Goal: Transaction & Acquisition: Download file/media

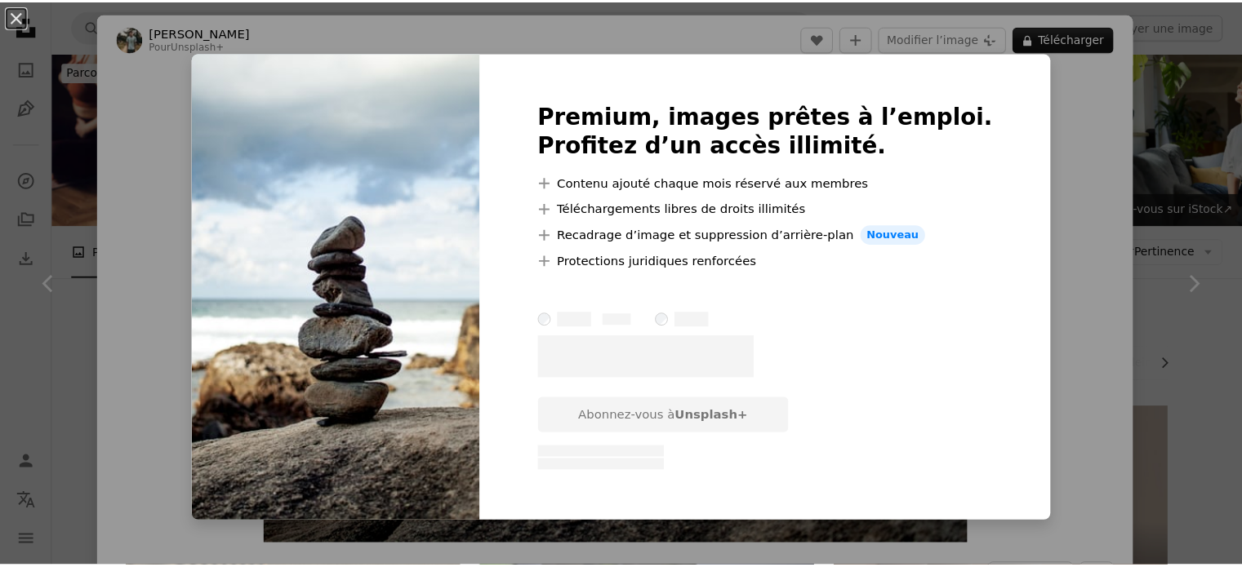
scroll to position [735, 0]
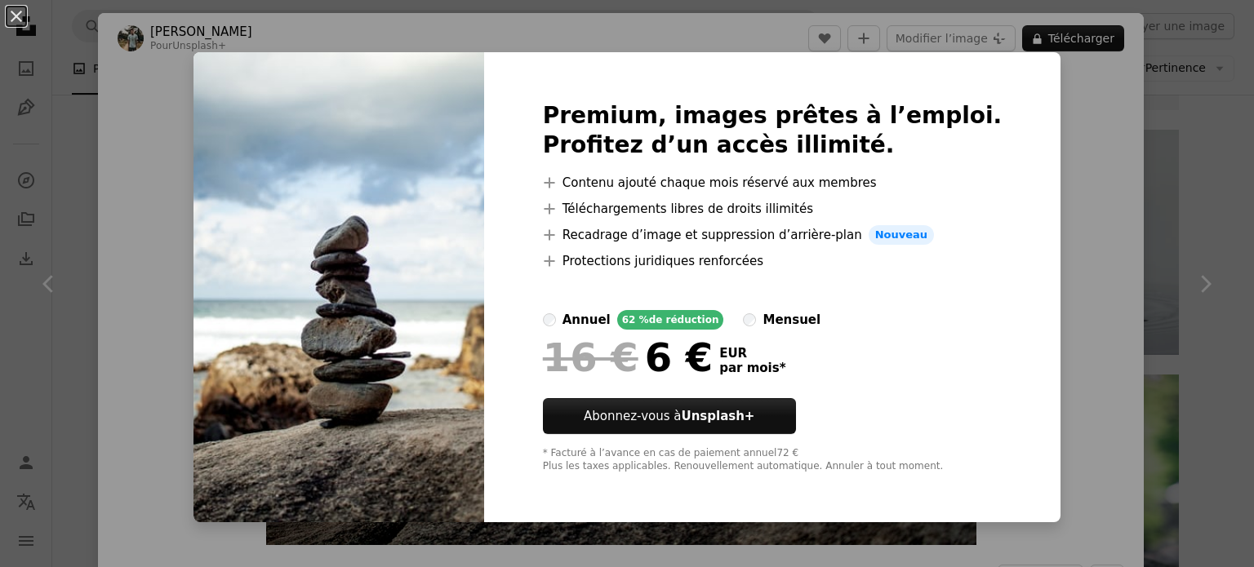
click at [1034, 186] on div "An X shape Premium, images prêtes à l’emploi. Profitez d’un accès illimité. A p…" at bounding box center [627, 283] width 1254 height 567
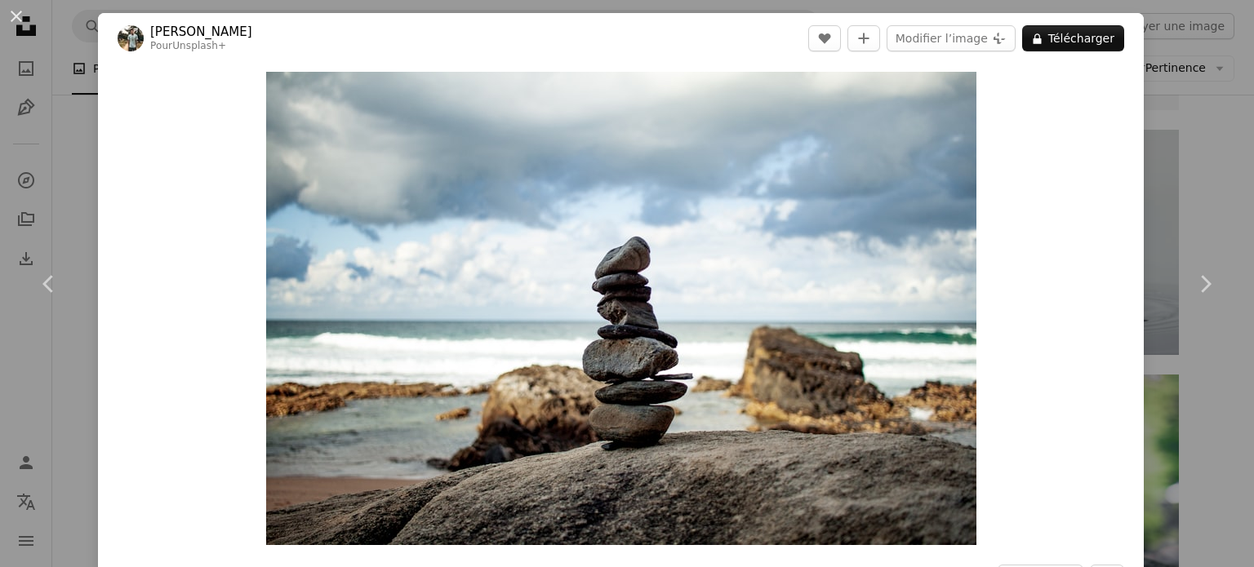
click at [1192, 164] on div "An X shape Chevron left Chevron right [PERSON_NAME] Pour Unsplash+ A heart A pl…" at bounding box center [627, 283] width 1254 height 567
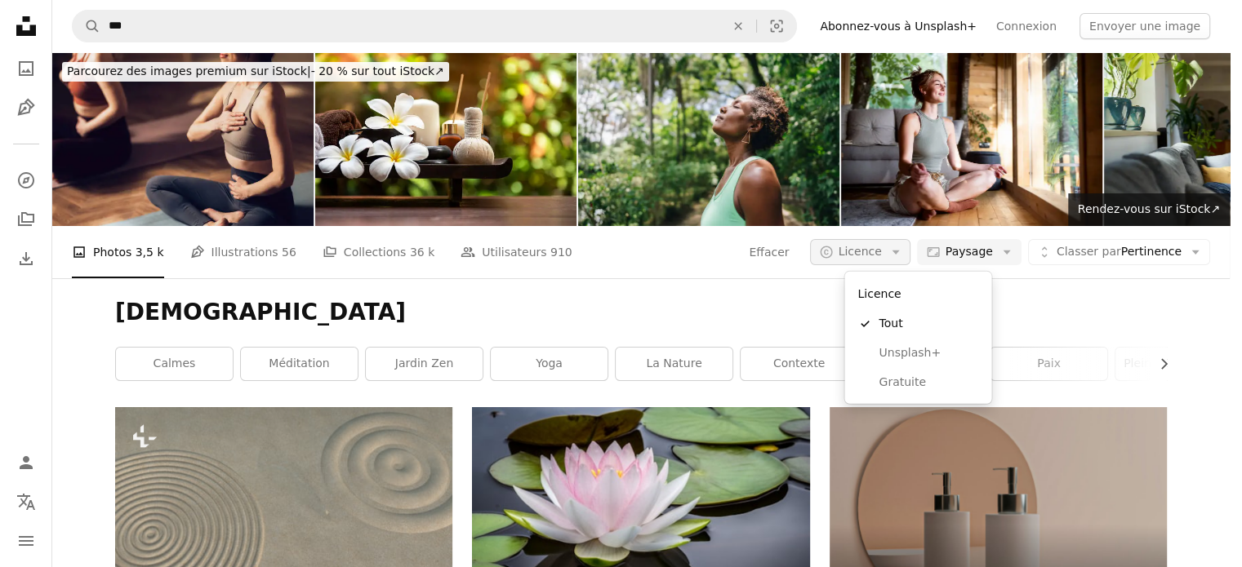
click at [889, 261] on button "A copyright icon © Licence Arrow down" at bounding box center [860, 252] width 100 height 26
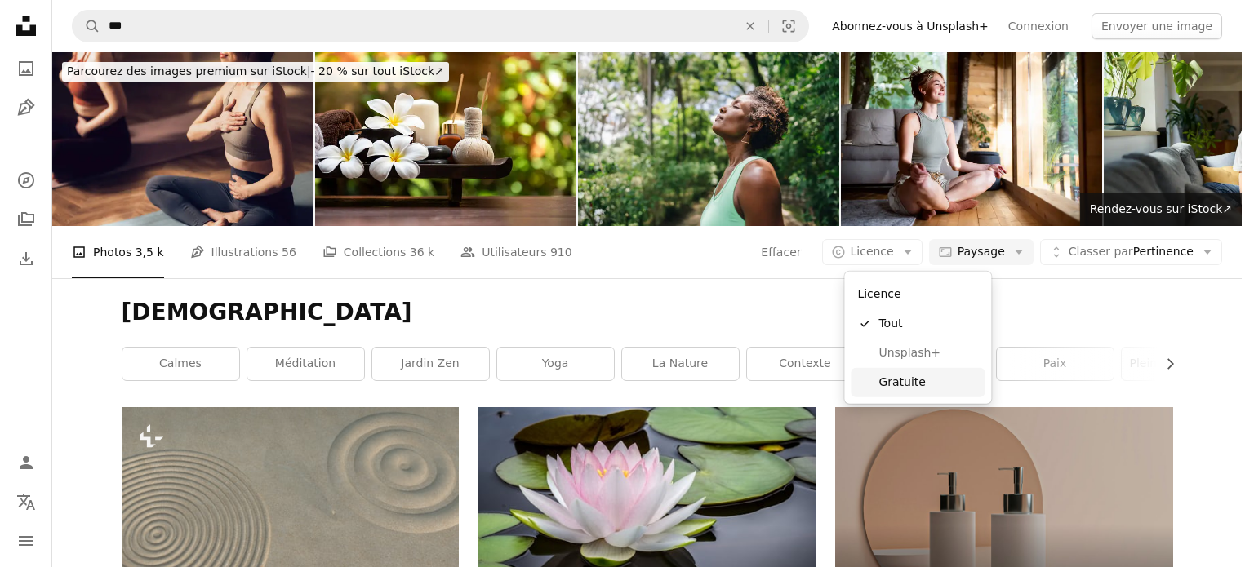
click at [906, 380] on span "Gratuite" at bounding box center [928, 383] width 100 height 16
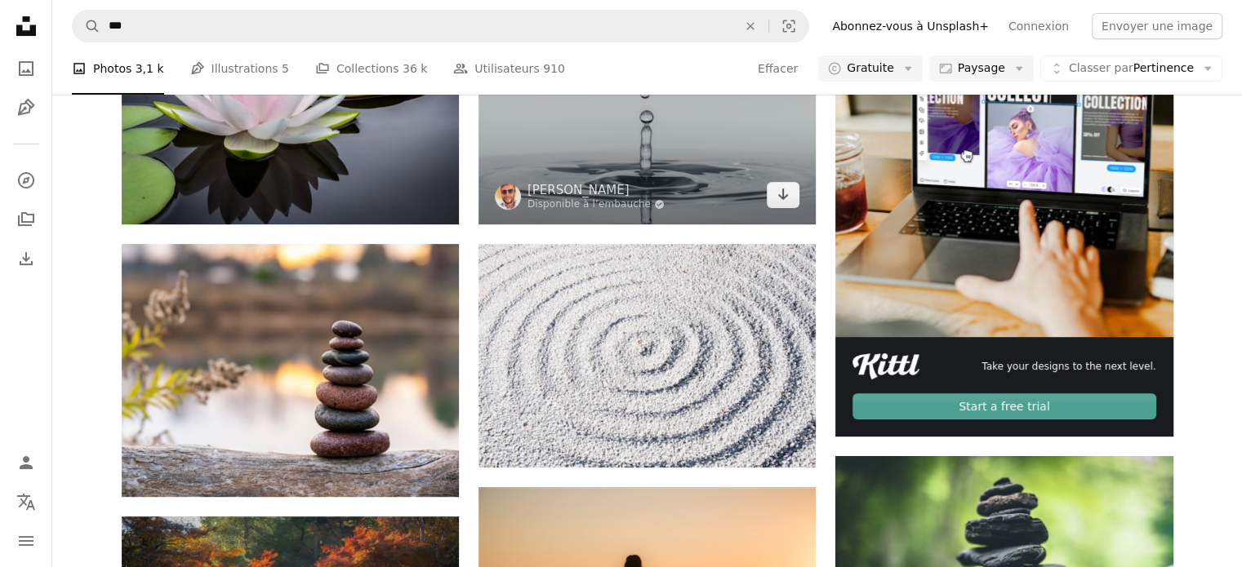
scroll to position [490, 0]
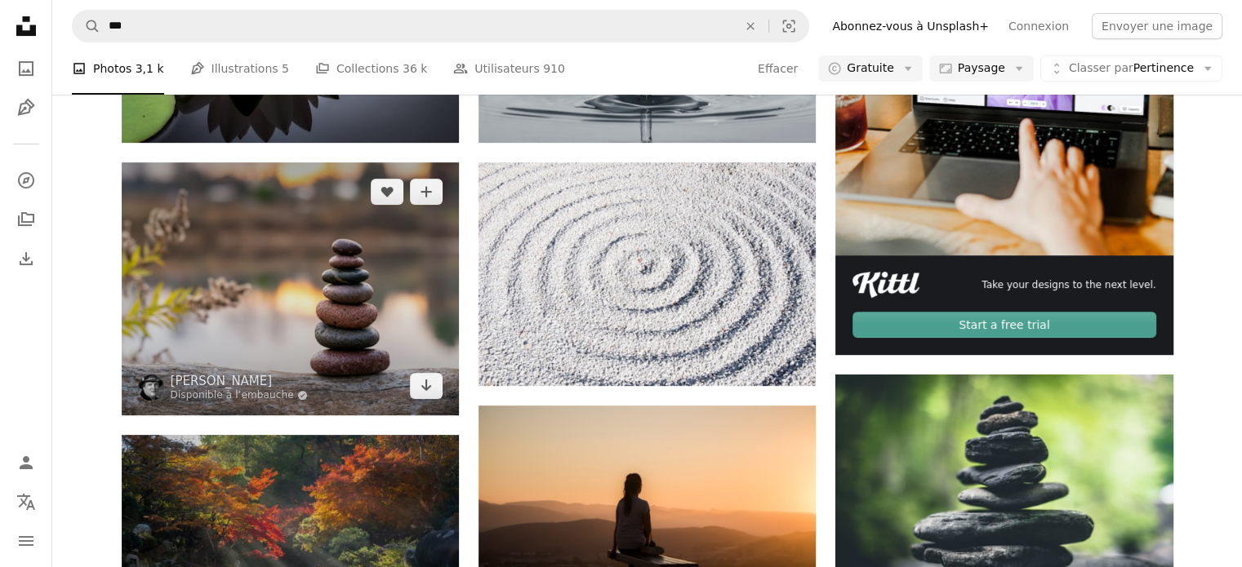
click at [301, 281] on img at bounding box center [290, 288] width 337 height 253
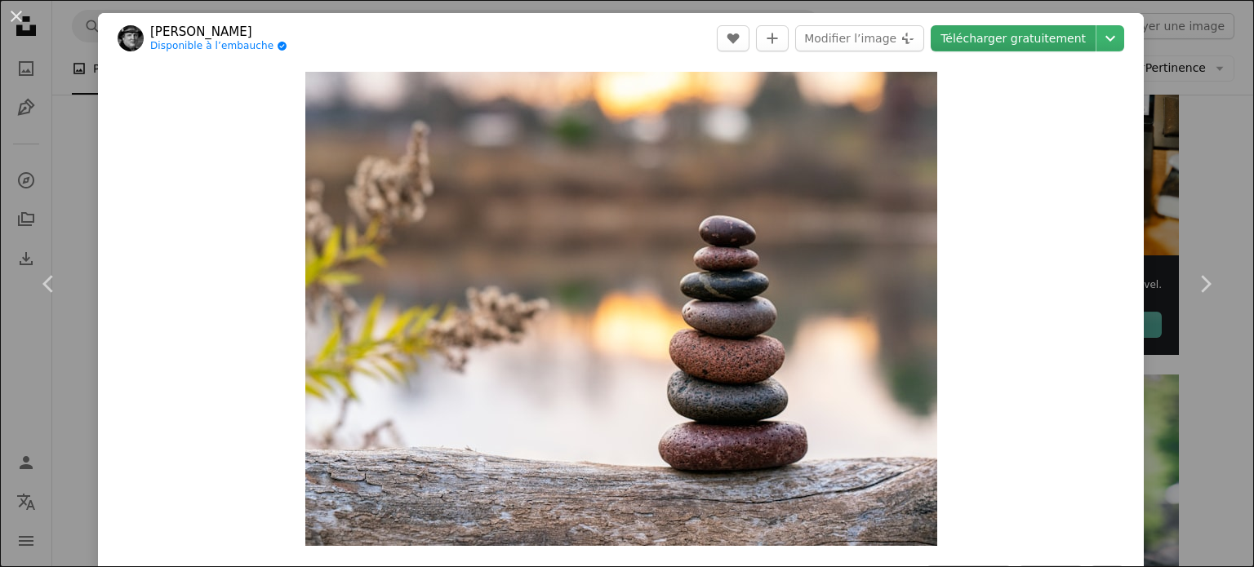
click at [981, 47] on link "Télécharger gratuitement" at bounding box center [1013, 38] width 165 height 26
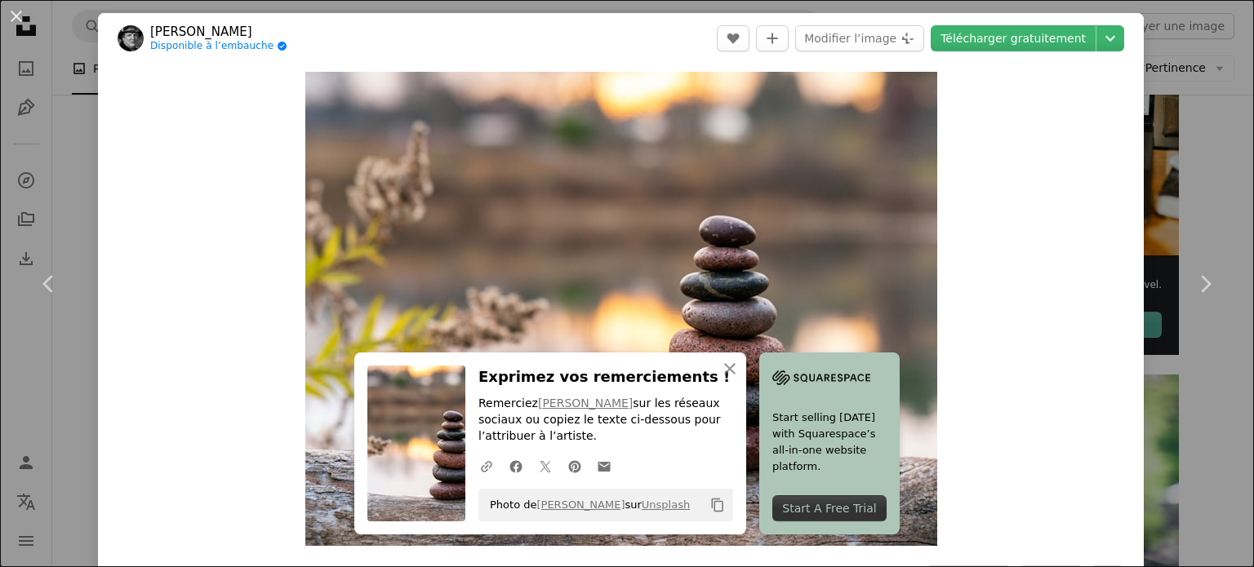
click at [1050, 122] on div "Zoom in" at bounding box center [621, 309] width 1046 height 491
click at [1203, 146] on div "An X shape Chevron left Chevron right An X shape Fermer Exprimez vos remercieme…" at bounding box center [627, 283] width 1254 height 567
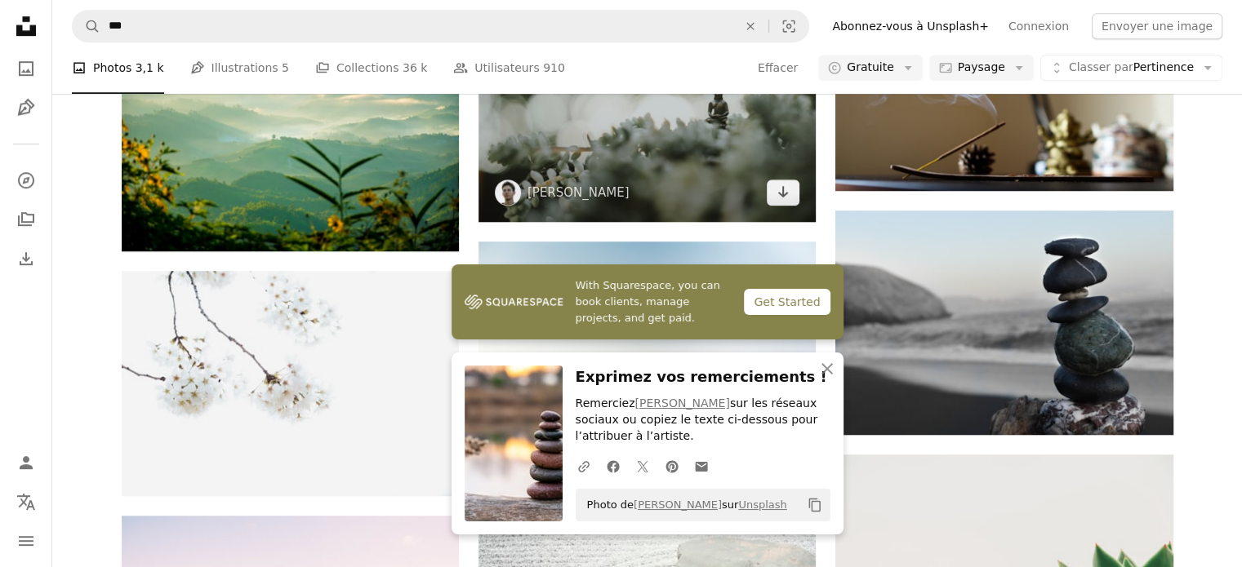
scroll to position [1306, 0]
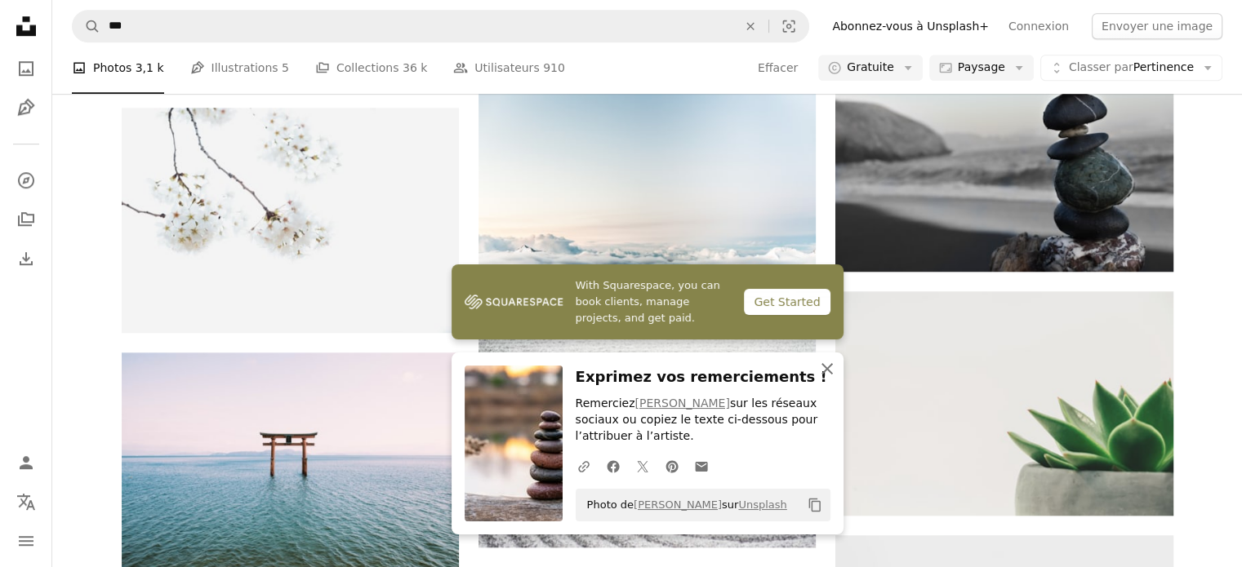
click at [823, 367] on icon "button" at bounding box center [826, 368] width 11 height 11
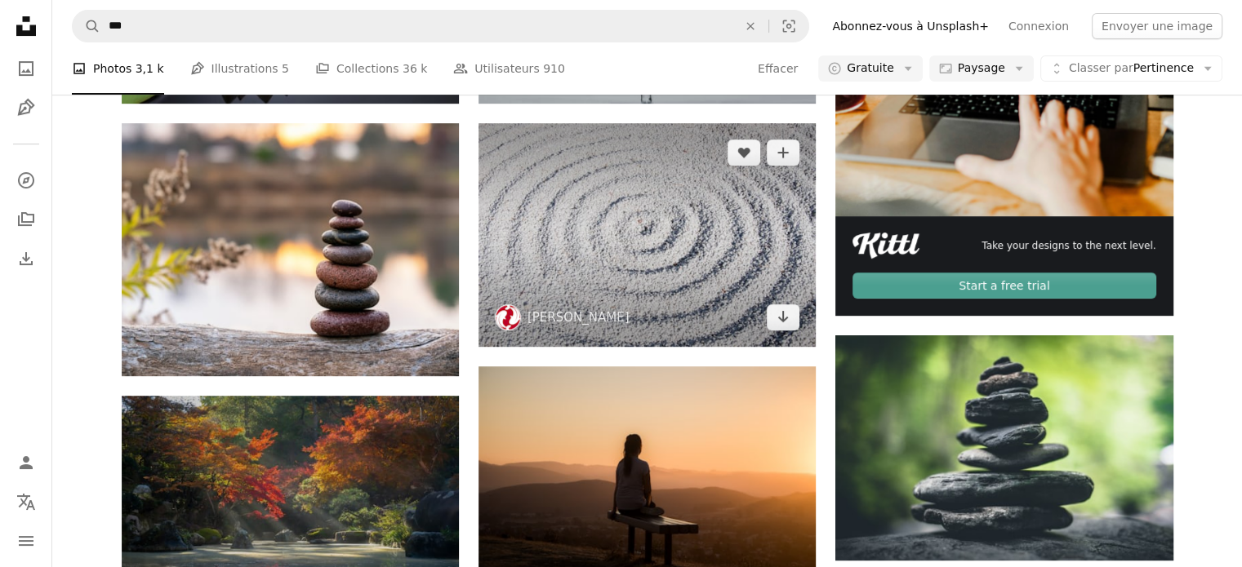
scroll to position [571, 0]
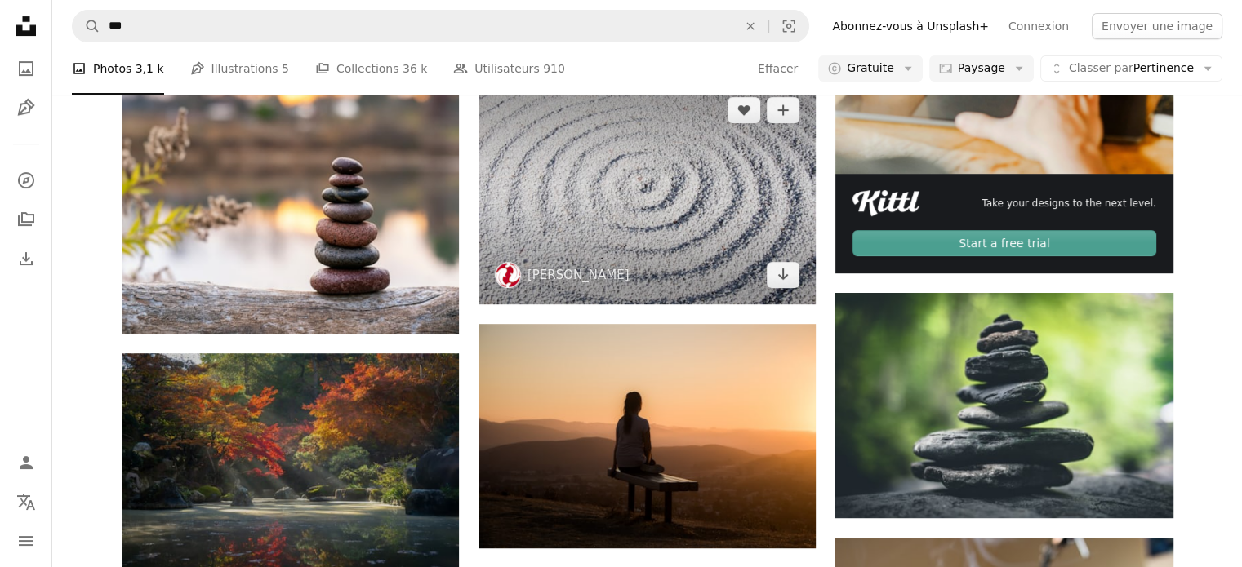
click at [614, 263] on span "[PERSON_NAME]" at bounding box center [562, 275] width 135 height 26
click at [777, 278] on icon "Arrow pointing down" at bounding box center [782, 275] width 13 height 20
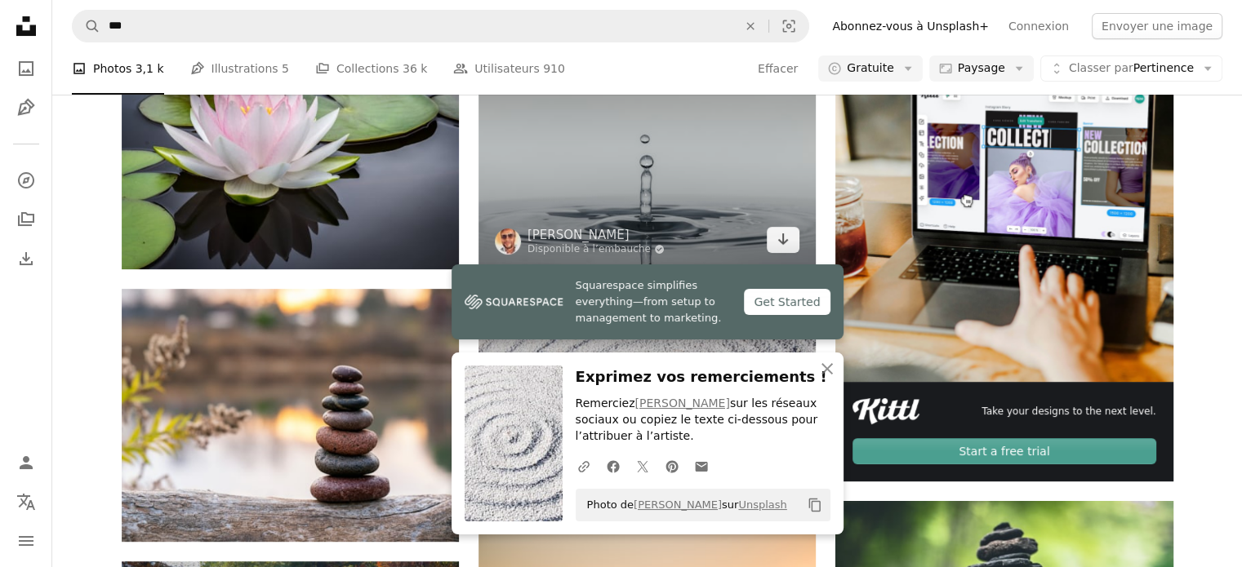
scroll to position [327, 0]
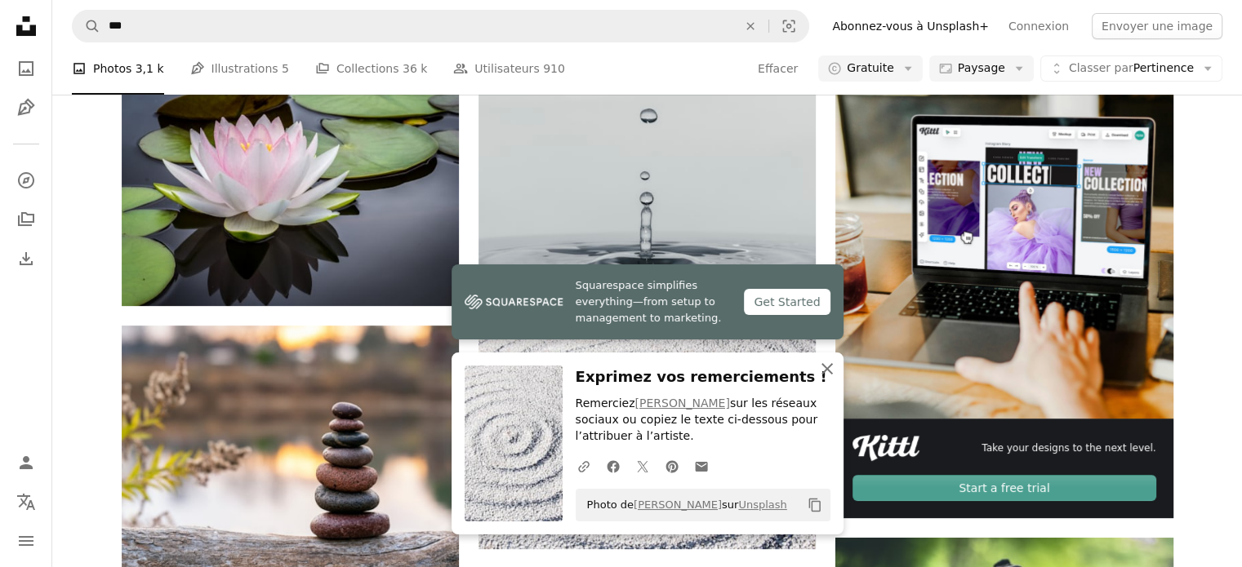
drag, startPoint x: 829, startPoint y: 364, endPoint x: 807, endPoint y: 339, distance: 34.1
click at [829, 364] on icon "An X shape" at bounding box center [827, 369] width 20 height 20
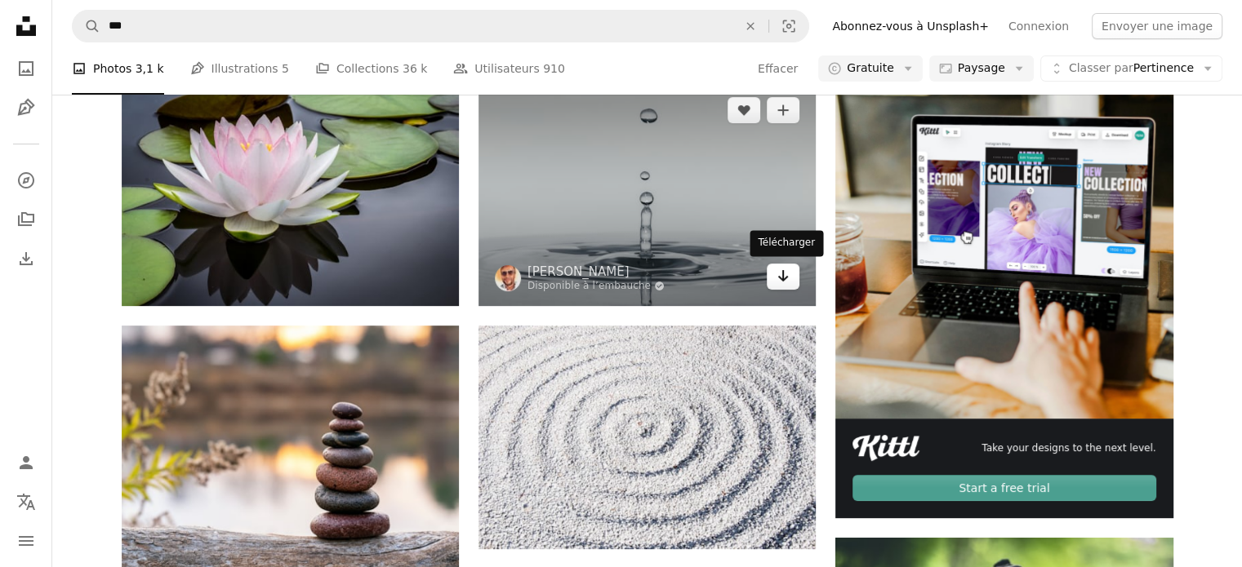
click at [779, 278] on icon "Arrow pointing down" at bounding box center [782, 276] width 13 height 20
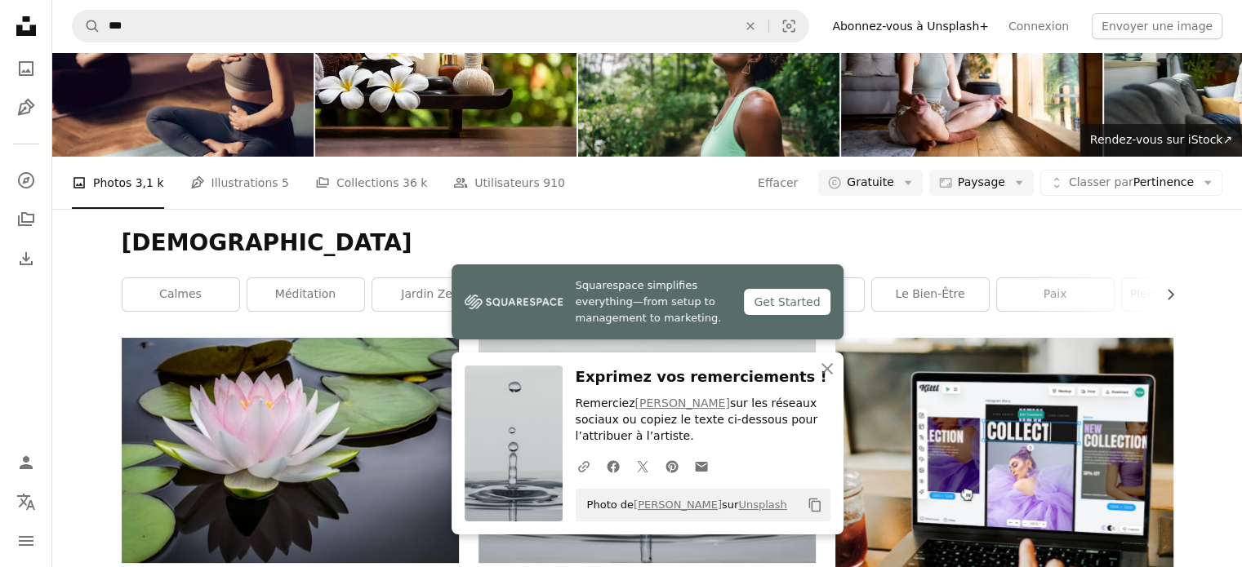
scroll to position [0, 0]
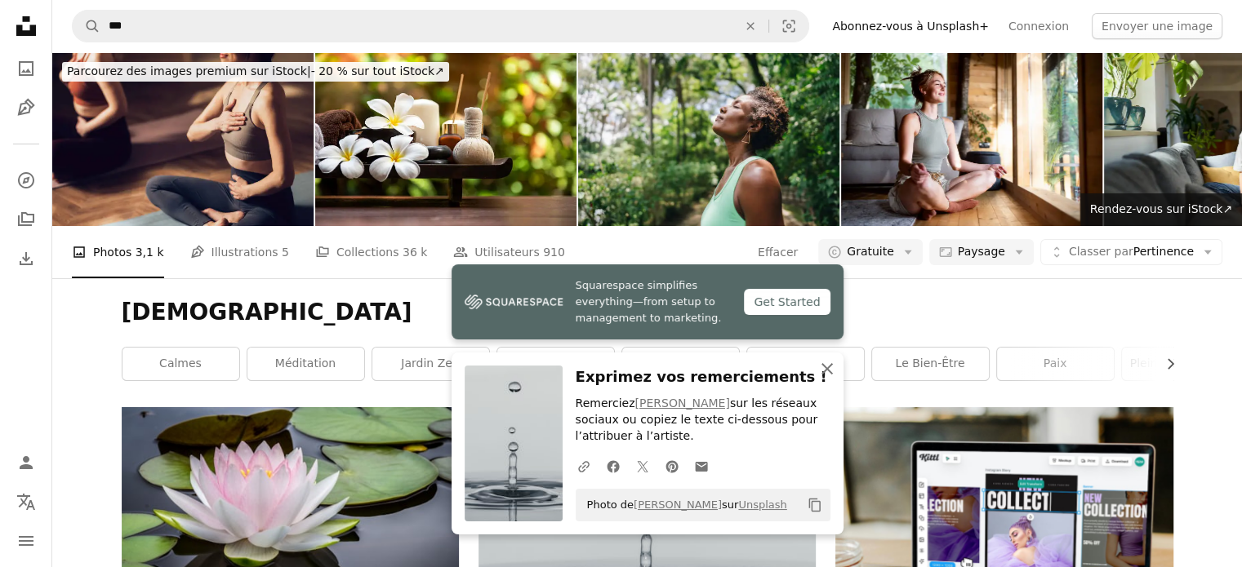
click at [830, 371] on icon "An X shape" at bounding box center [827, 369] width 20 height 20
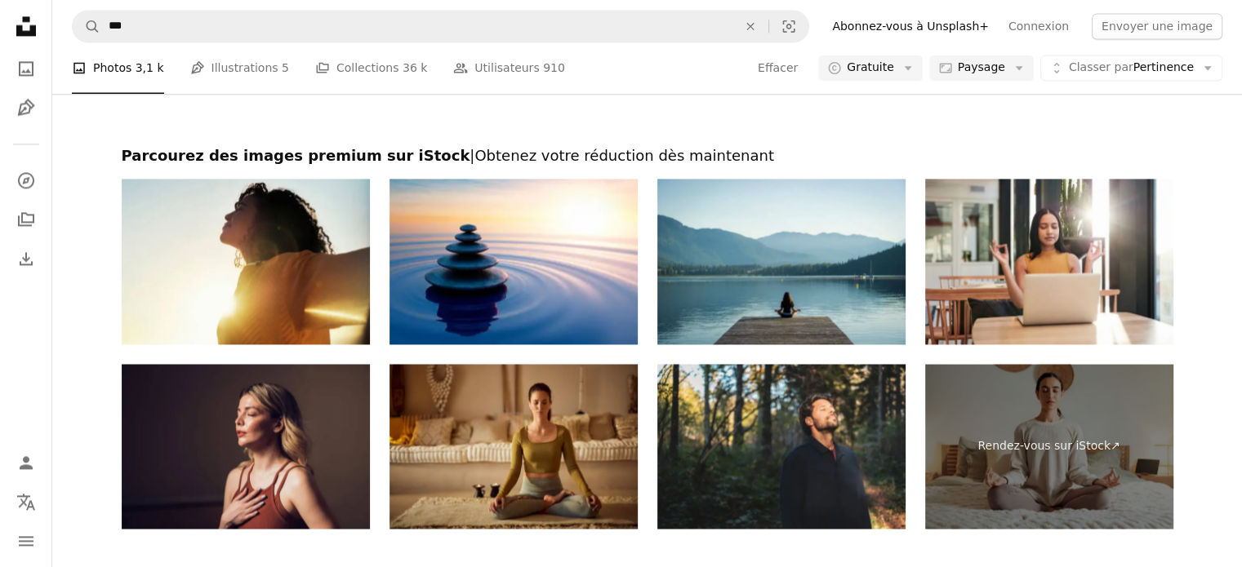
scroll to position [2531, 0]
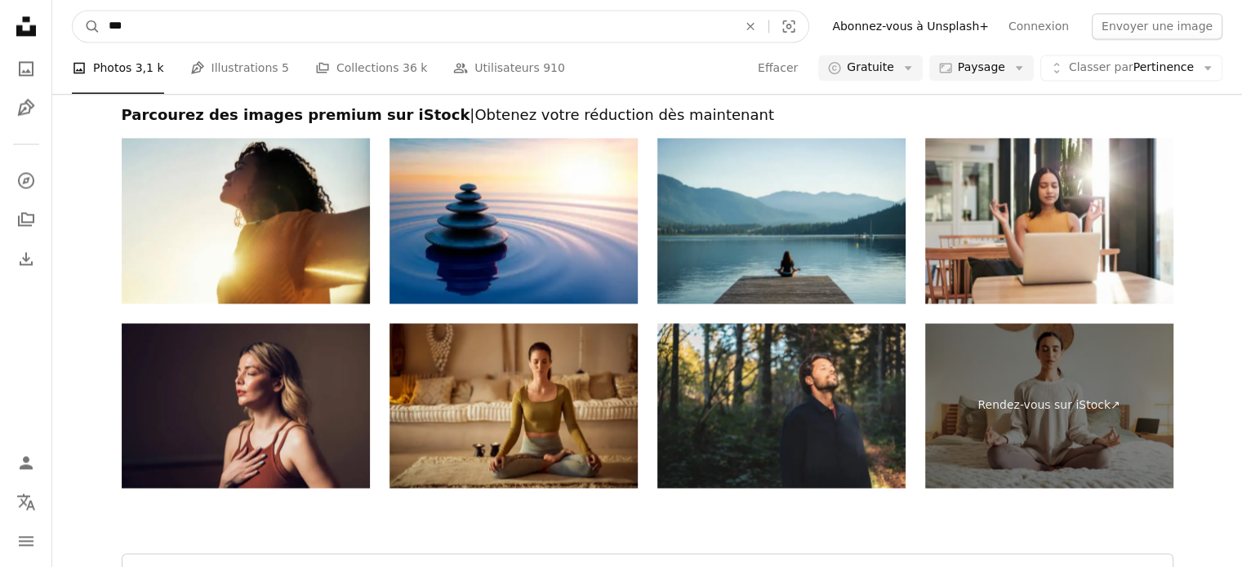
click at [390, 27] on input "***" at bounding box center [416, 26] width 632 height 31
type input "*"
type input "*******"
click button "A magnifying glass" at bounding box center [87, 26] width 28 height 31
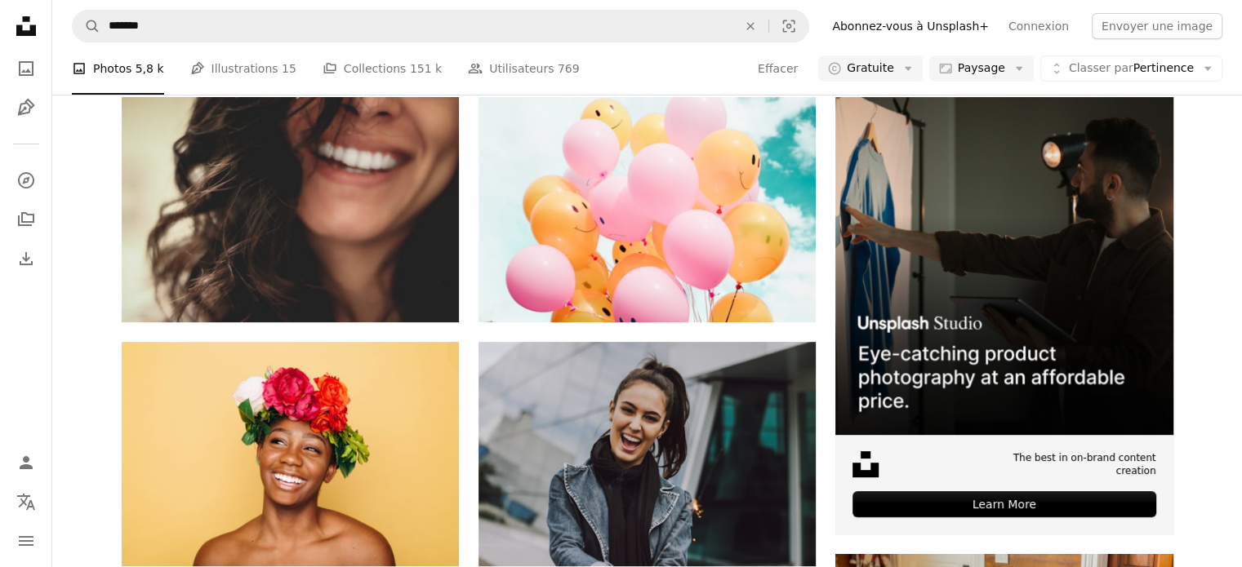
scroll to position [163, 0]
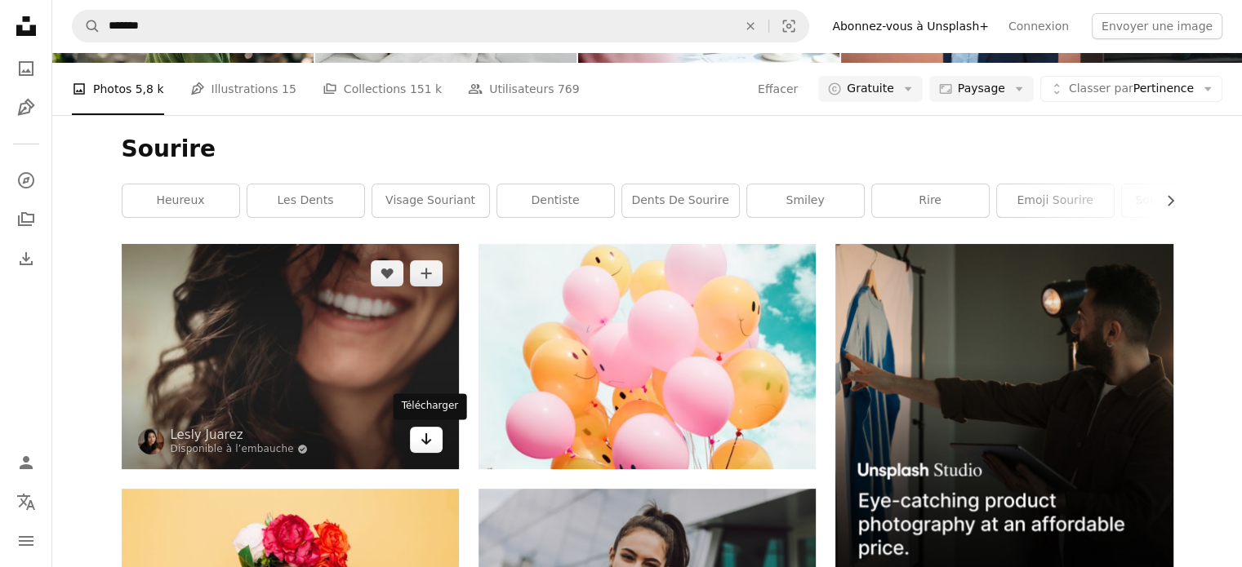
click at [425, 441] on icon "Télécharger" at bounding box center [426, 439] width 11 height 11
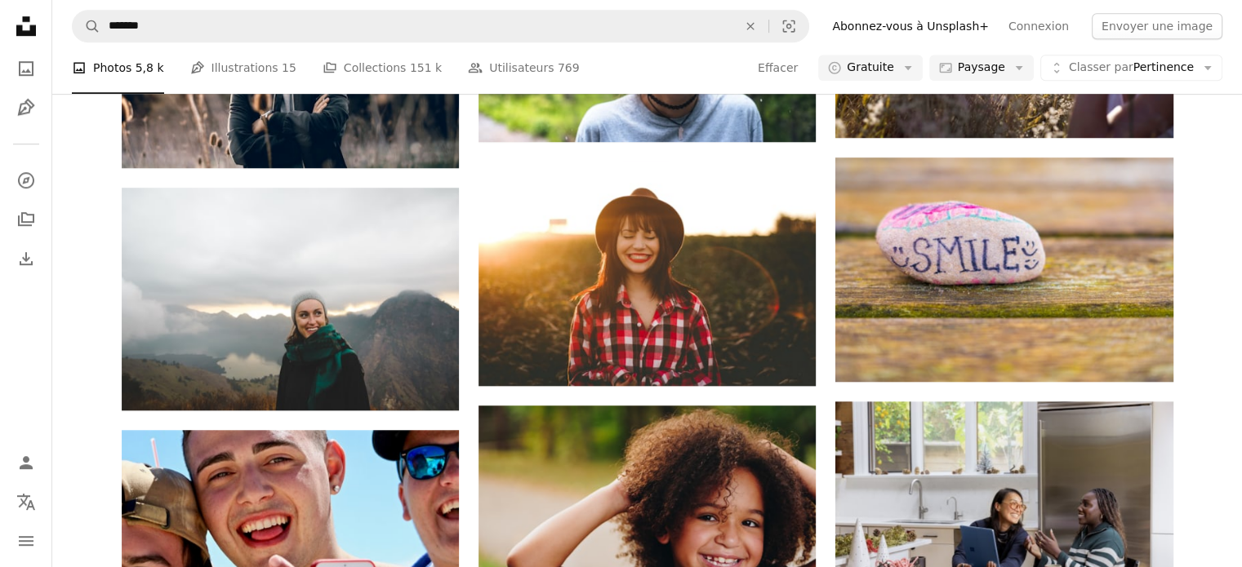
scroll to position [898, 0]
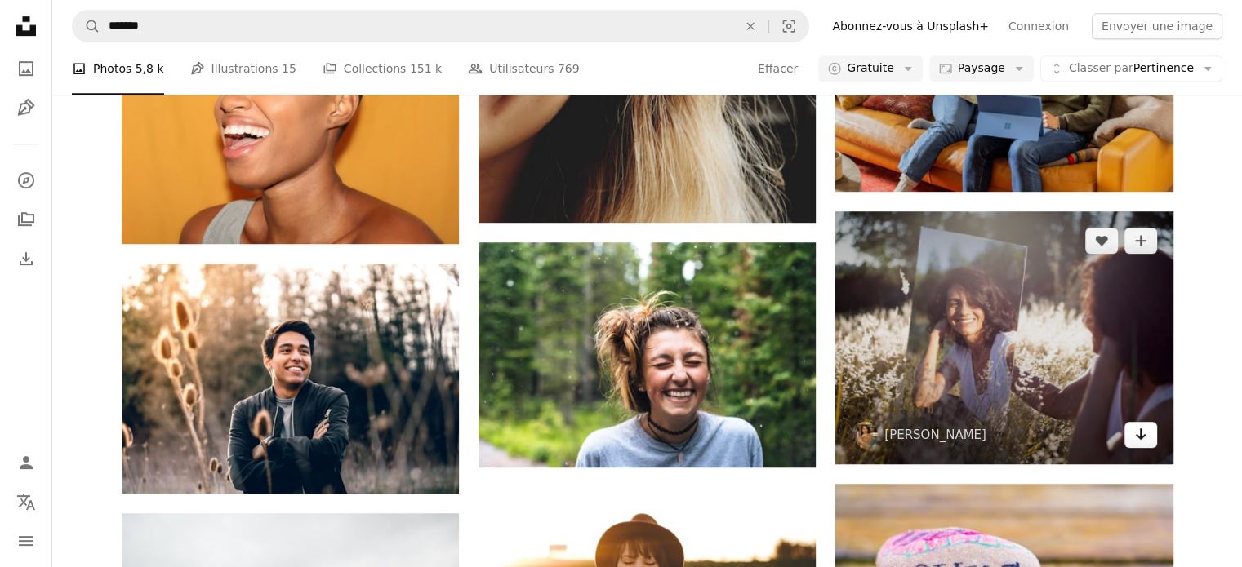
click at [1135, 436] on icon "Arrow pointing down" at bounding box center [1140, 435] width 13 height 20
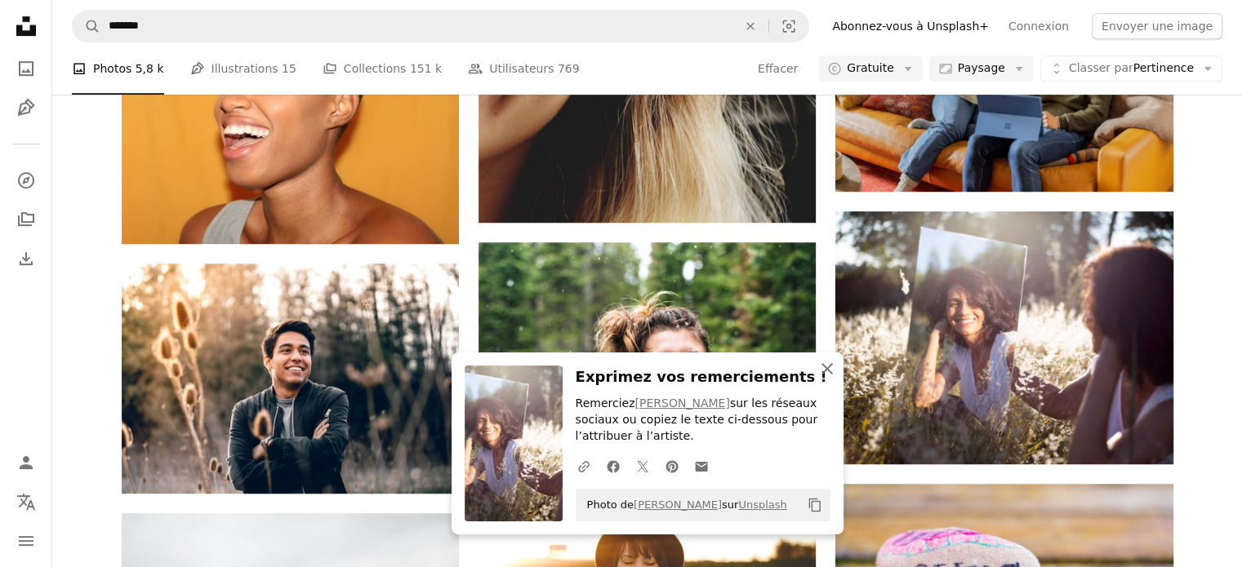
click at [829, 375] on icon "An X shape" at bounding box center [827, 369] width 20 height 20
